Goal: Transaction & Acquisition: Purchase product/service

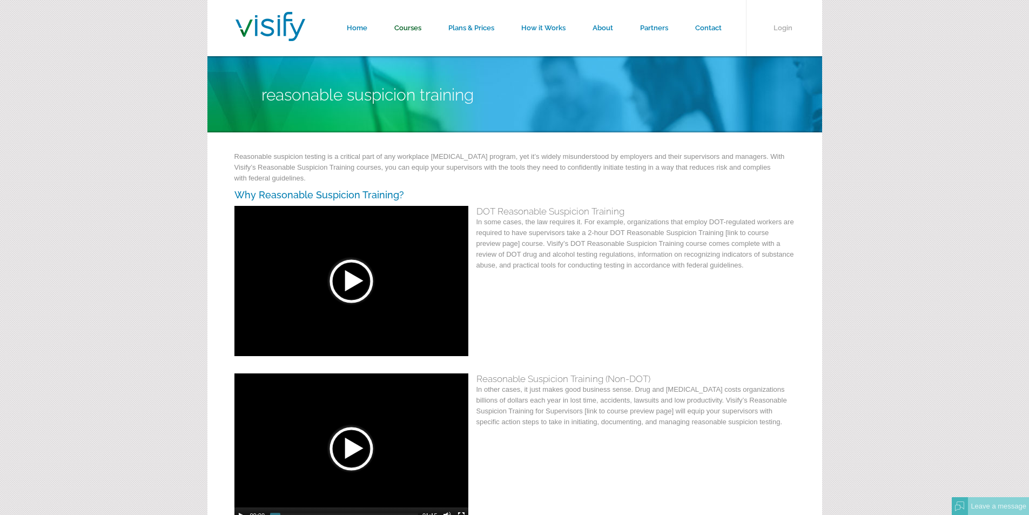
click at [407, 26] on link "Courses" at bounding box center [408, 28] width 54 height 56
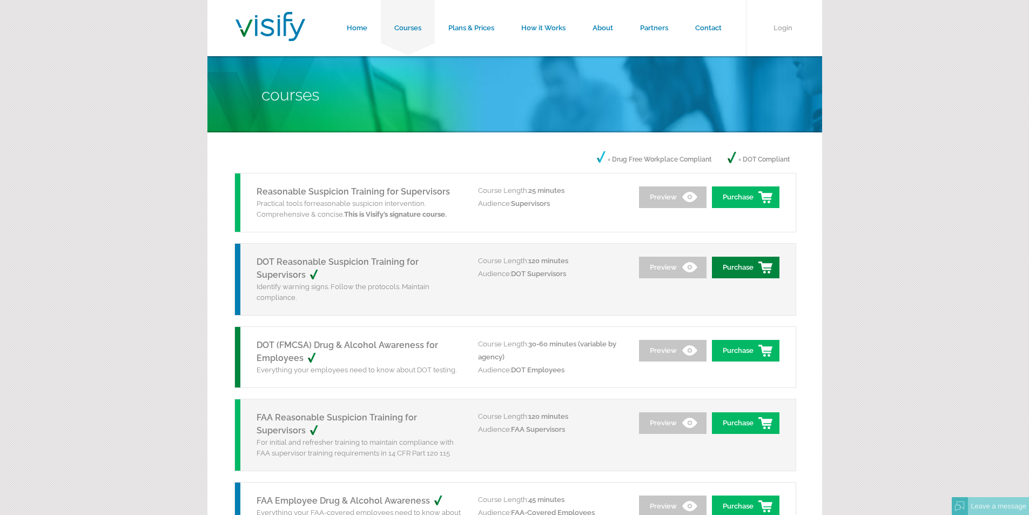
click at [741, 269] on link "Purchase" at bounding box center [746, 268] width 68 height 22
